Goal: Information Seeking & Learning: Learn about a topic

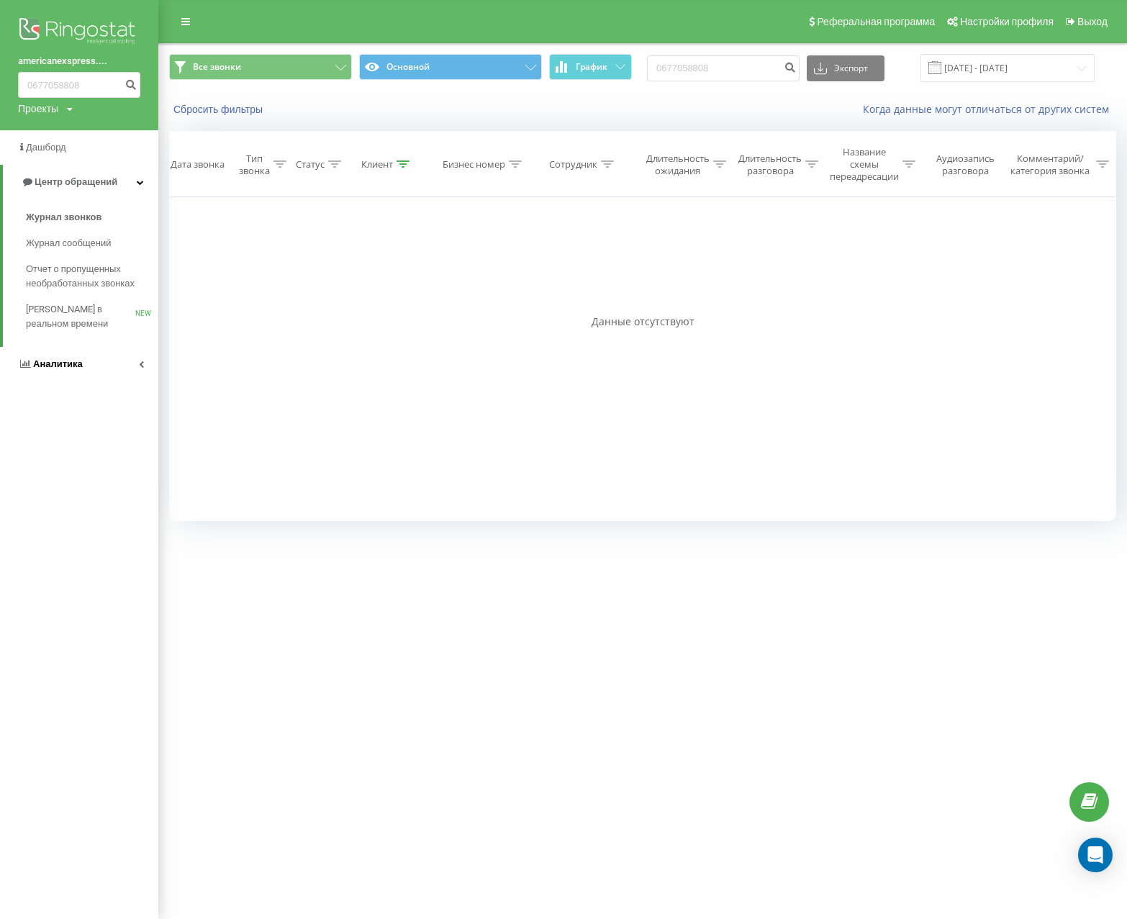
click at [57, 365] on span "Аналитика" at bounding box center [58, 364] width 50 height 11
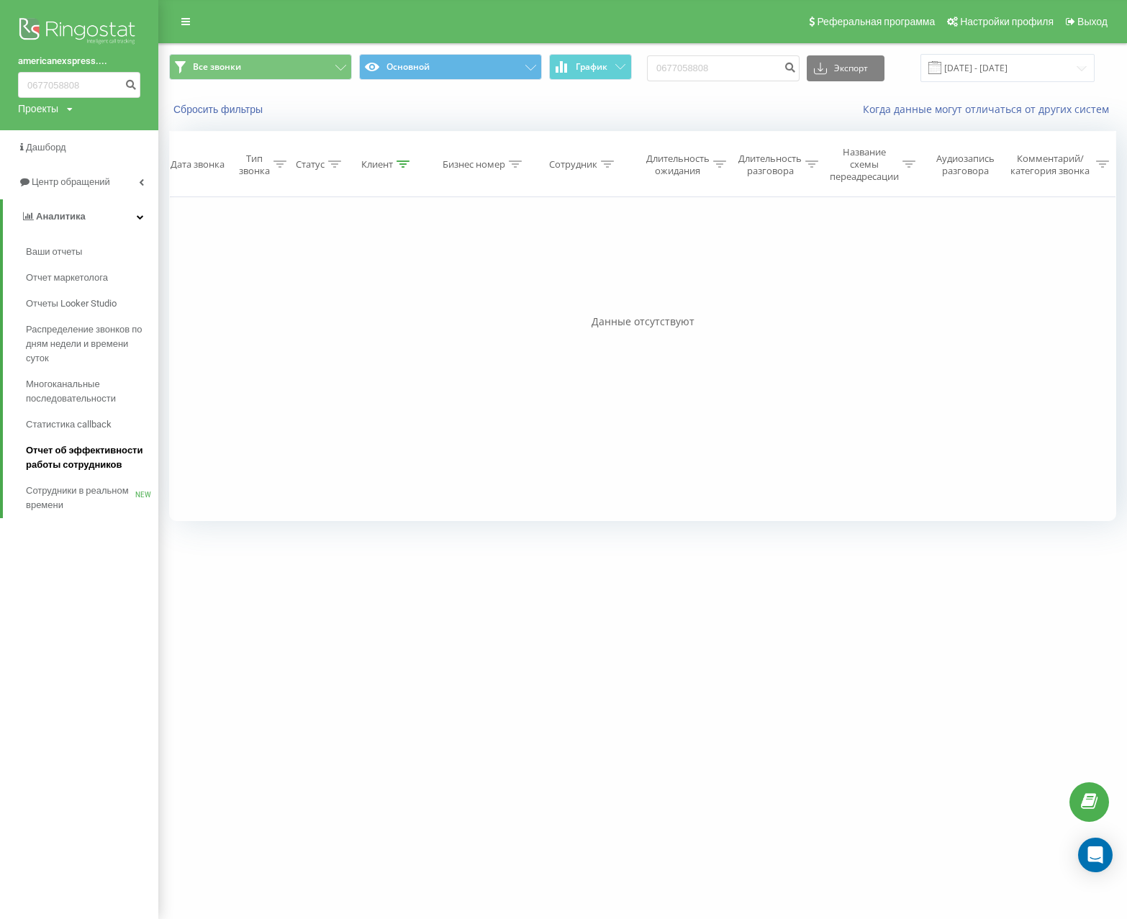
click at [72, 454] on span "Отчет об эффективности работы сотрудников" at bounding box center [88, 457] width 125 height 29
click at [487, 683] on div "americanexspress.... 0677058808 Проекты americanexspress.com.ua Дашборд Центр о…" at bounding box center [563, 459] width 1127 height 919
click at [647, 105] on div "Когда данные могут отличаться от других систем" at bounding box center [824, 109] width 605 height 14
click at [82, 452] on span "Отчет об эффективности работы сотрудников" at bounding box center [88, 457] width 125 height 29
click at [425, 582] on div "americanexspress.... 0677058808 Проекты americanexspress.com.ua Дашборд Центр о…" at bounding box center [563, 459] width 1127 height 919
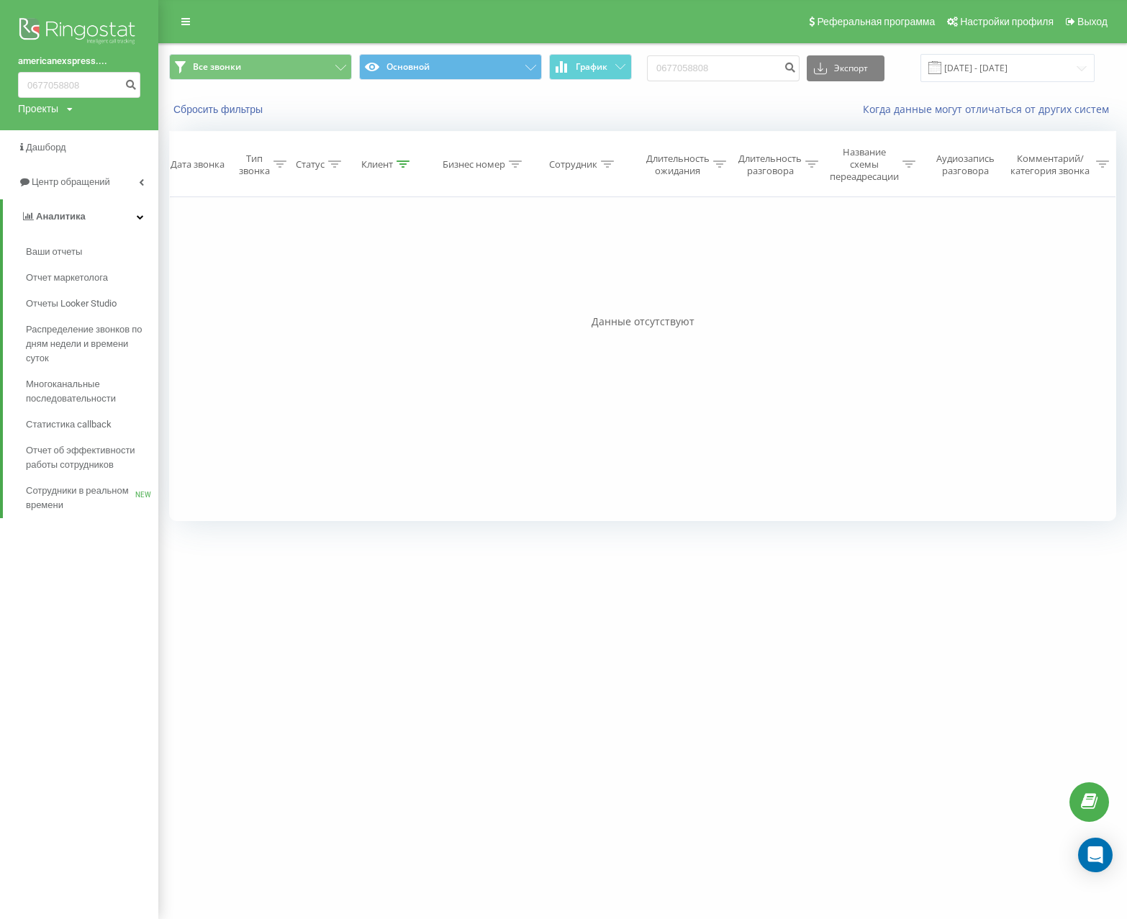
click at [600, 112] on div "Когда данные могут отличаться от других систем" at bounding box center [824, 109] width 605 height 14
click at [85, 441] on link "Отчет об эффективности работы сотрудников" at bounding box center [92, 458] width 132 height 40
click at [83, 450] on span "Отчет об эффективности работы сотрудников" at bounding box center [88, 457] width 125 height 29
click at [550, 616] on div "americanexspress.... 0677058808 Проекты americanexspress.com.ua Дашборд Центр о…" at bounding box center [563, 459] width 1127 height 919
